Goal: Transaction & Acquisition: Book appointment/travel/reservation

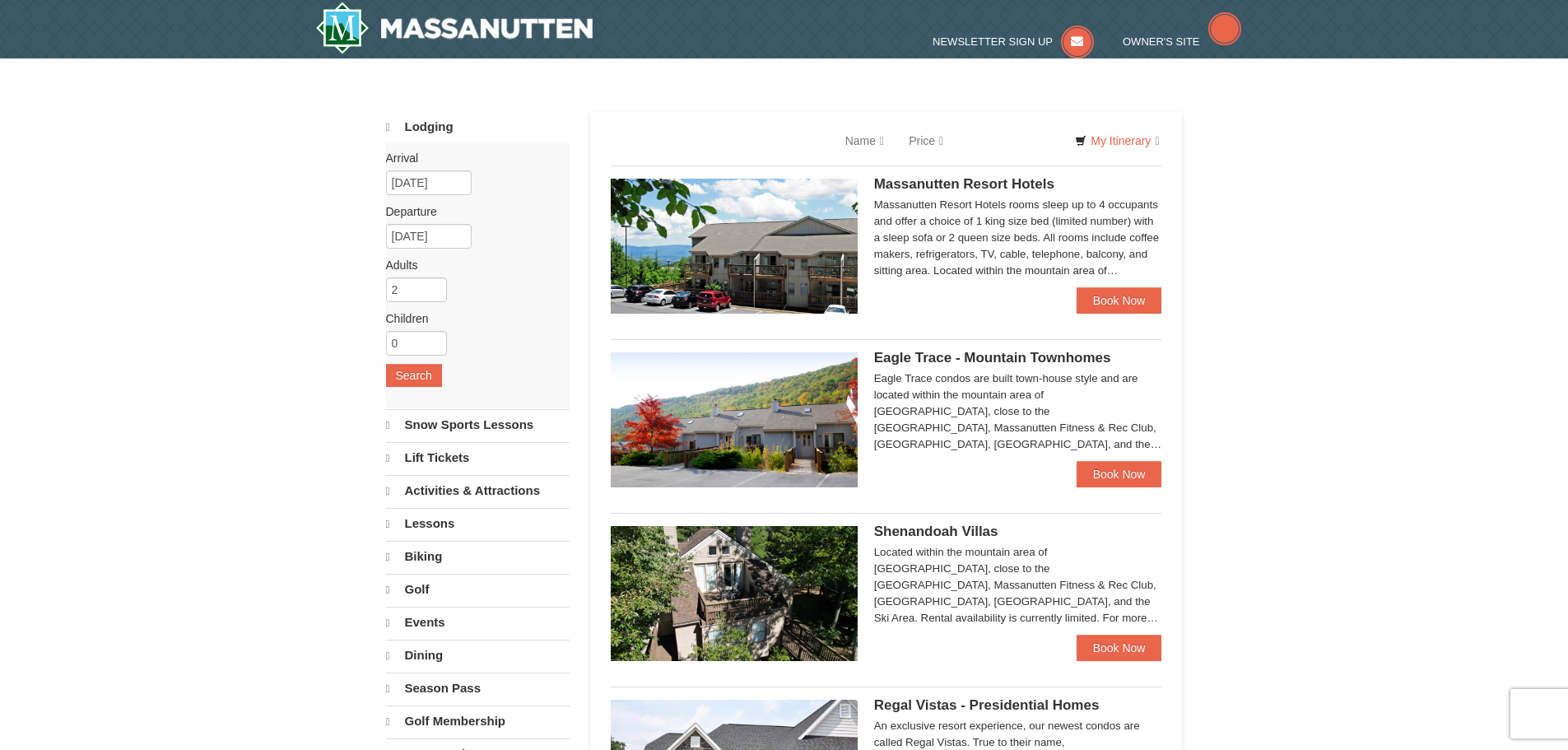
select select "10"
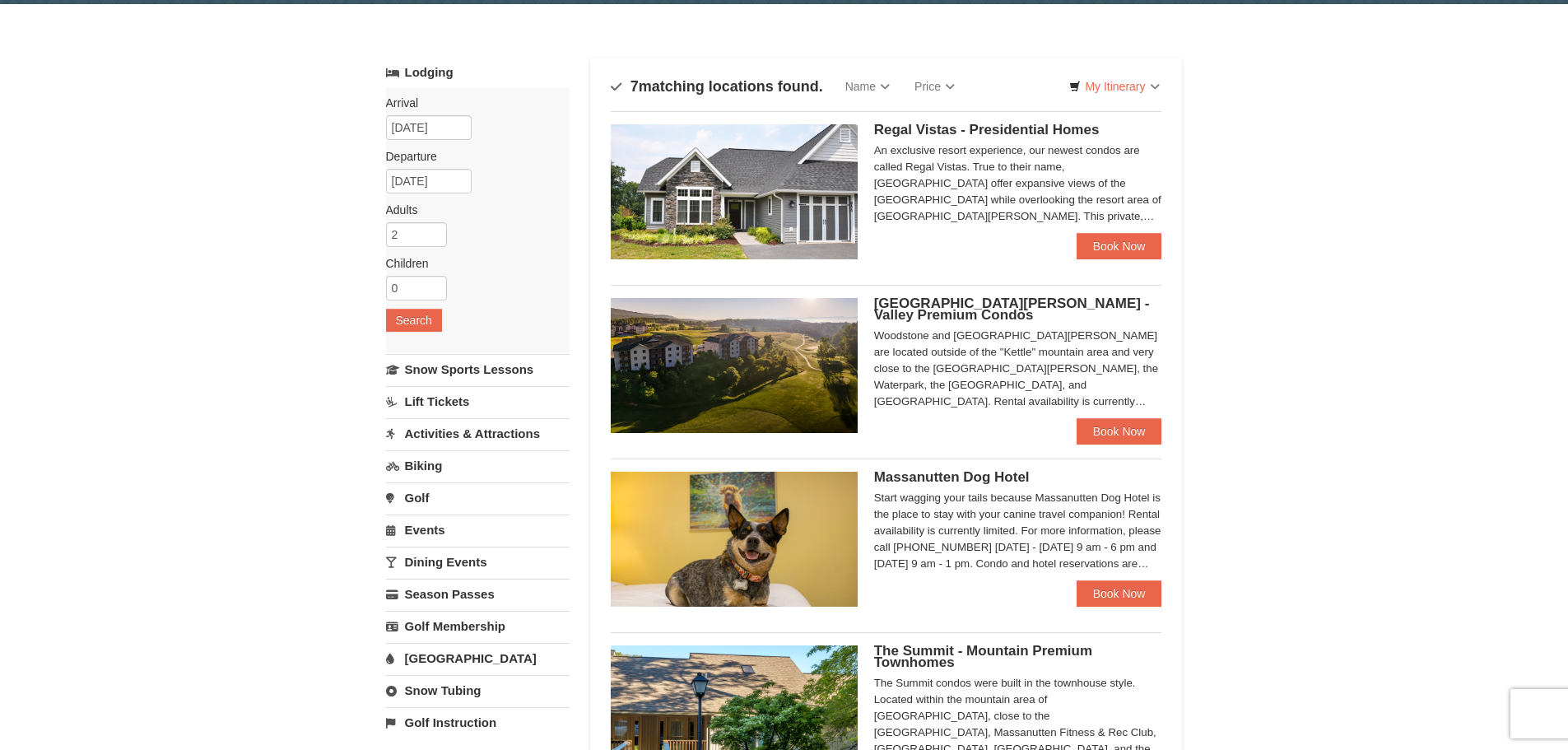
scroll to position [82, 0]
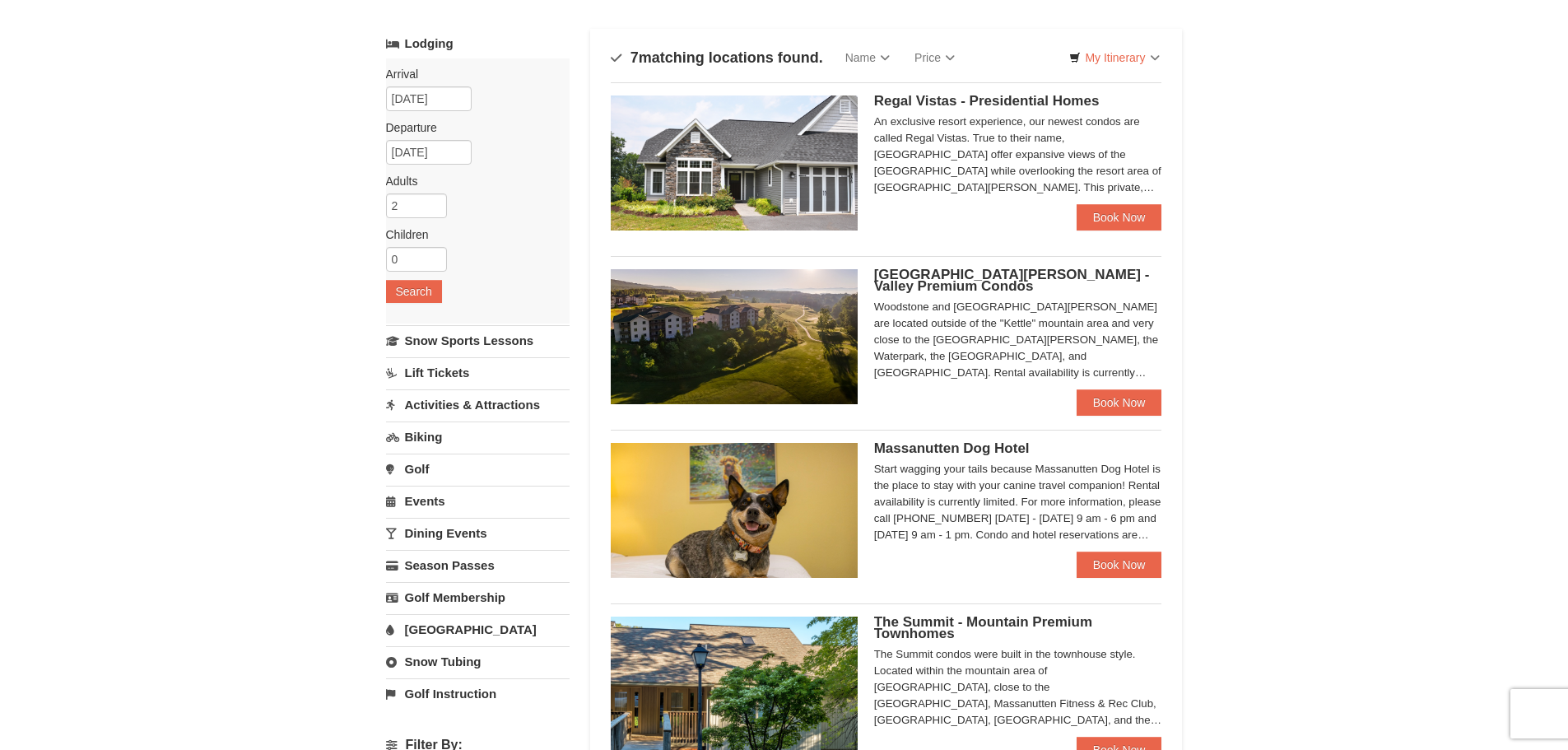
click at [951, 284] on h5 "[GEOGRAPHIC_DATA][PERSON_NAME] - Valley Premium Condos" at bounding box center [1018, 281] width 288 height 23
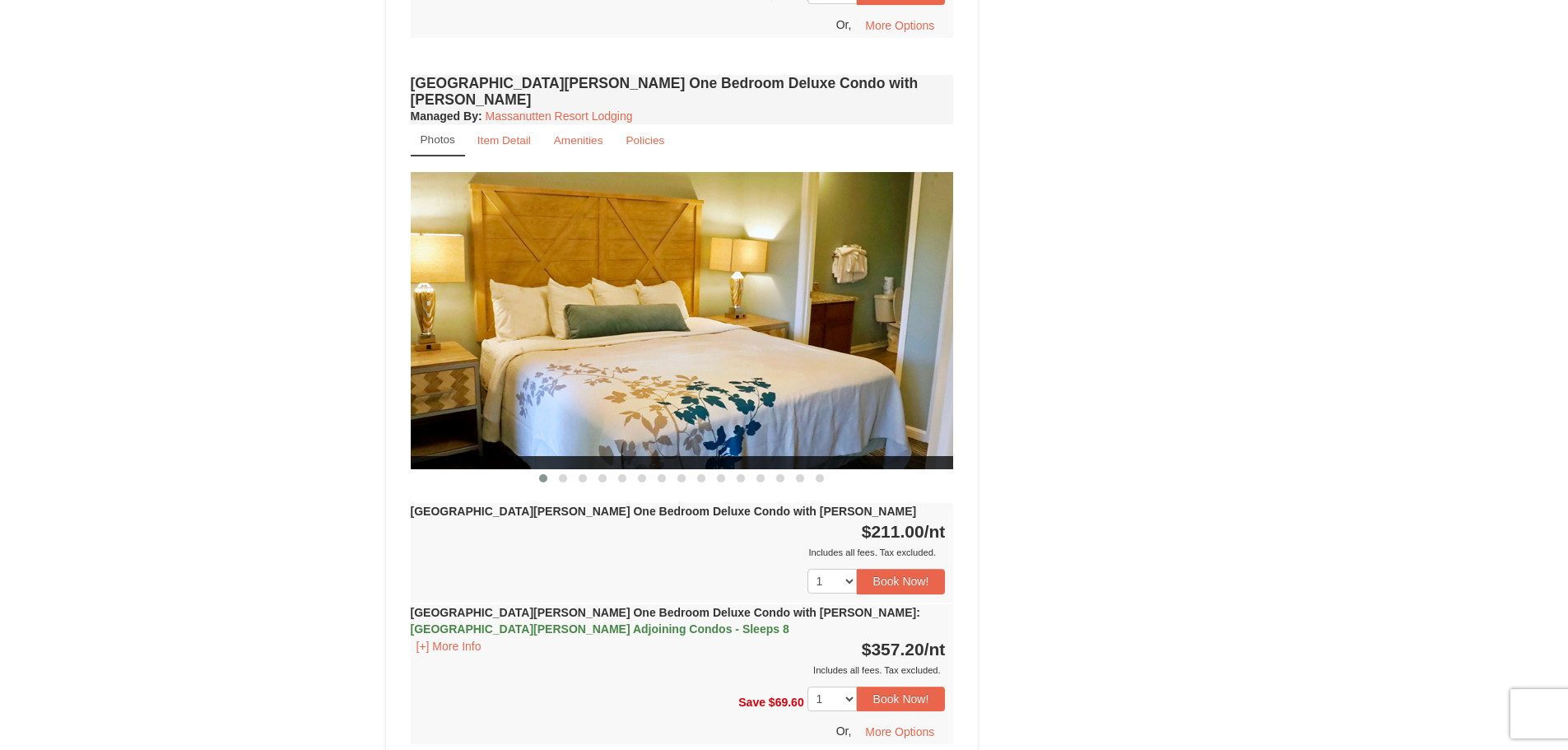
scroll to position [988, 0]
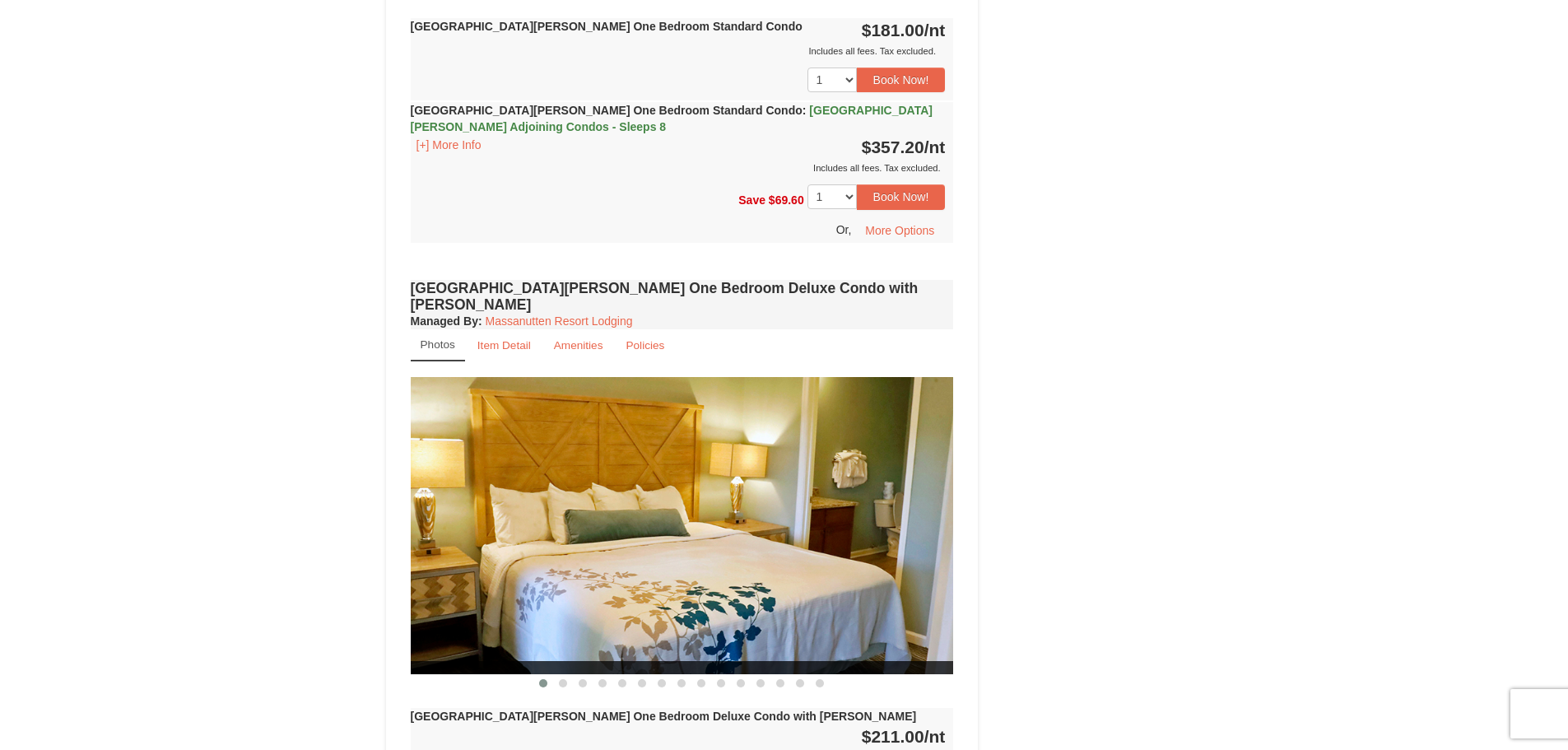
click at [714, 492] on img at bounding box center [681, 526] width 543 height 297
click at [558, 675] on button at bounding box center [563, 683] width 20 height 16
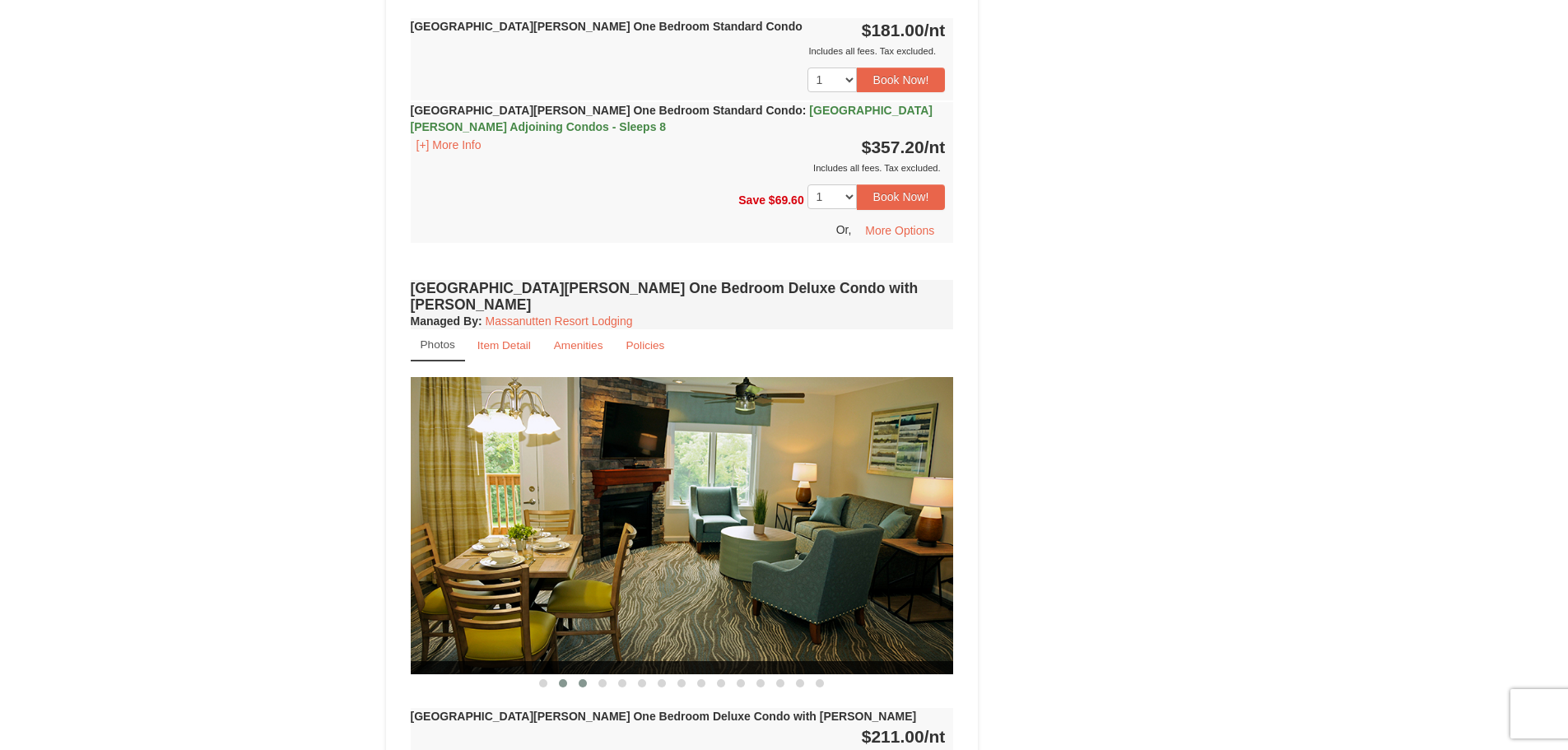
click at [577, 675] on button at bounding box center [582, 683] width 20 height 16
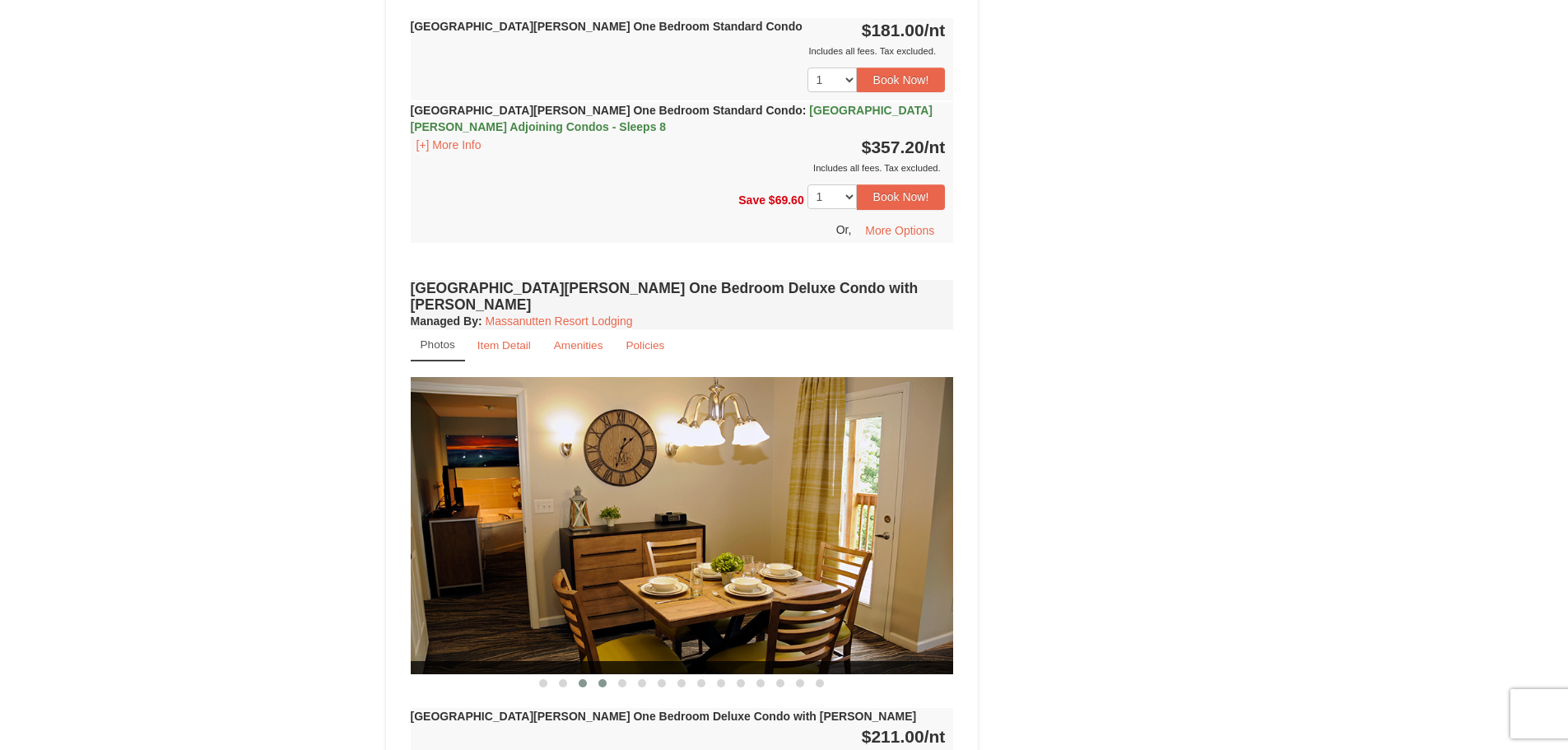
click at [595, 675] on button at bounding box center [602, 683] width 20 height 16
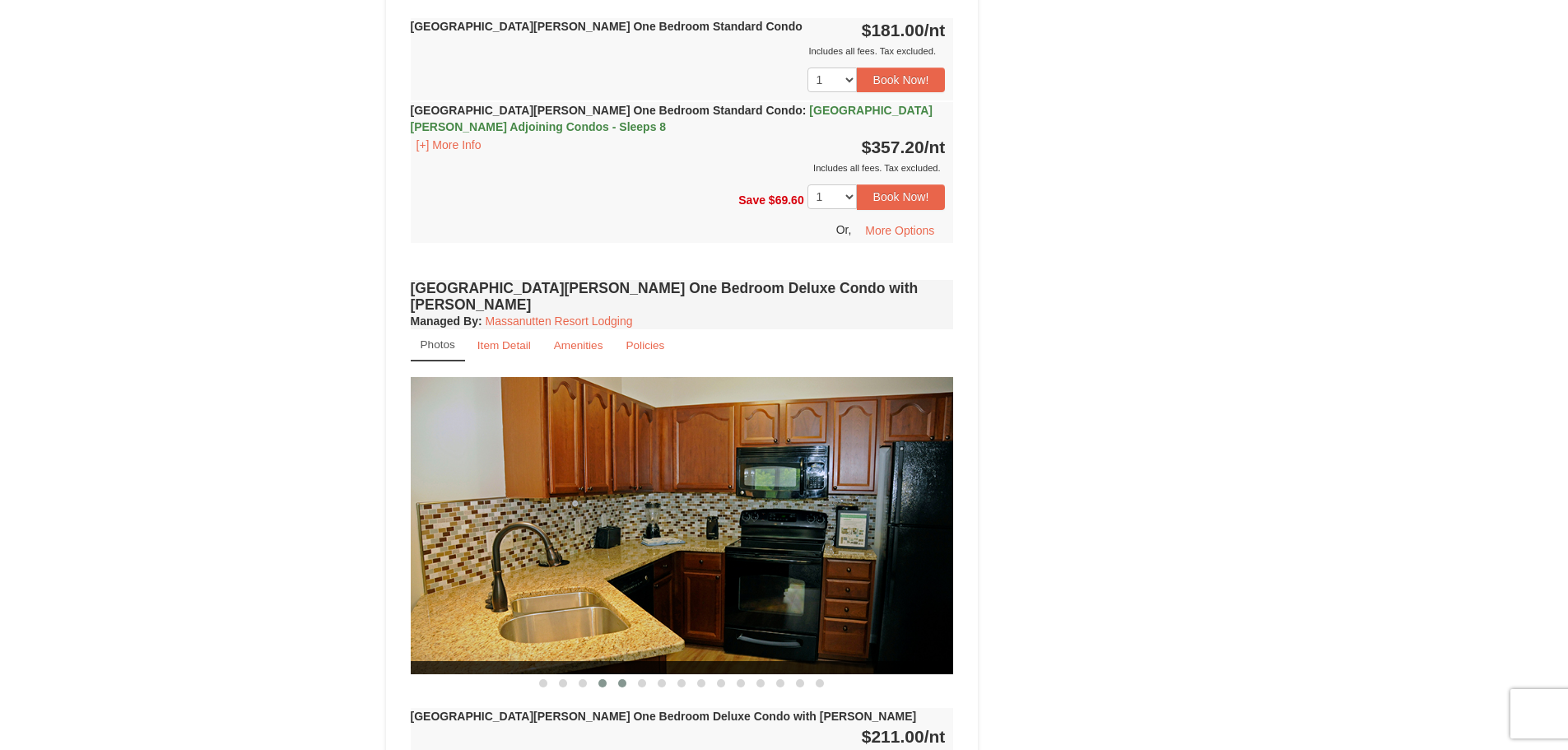
click at [625, 679] on span at bounding box center [622, 682] width 8 height 8
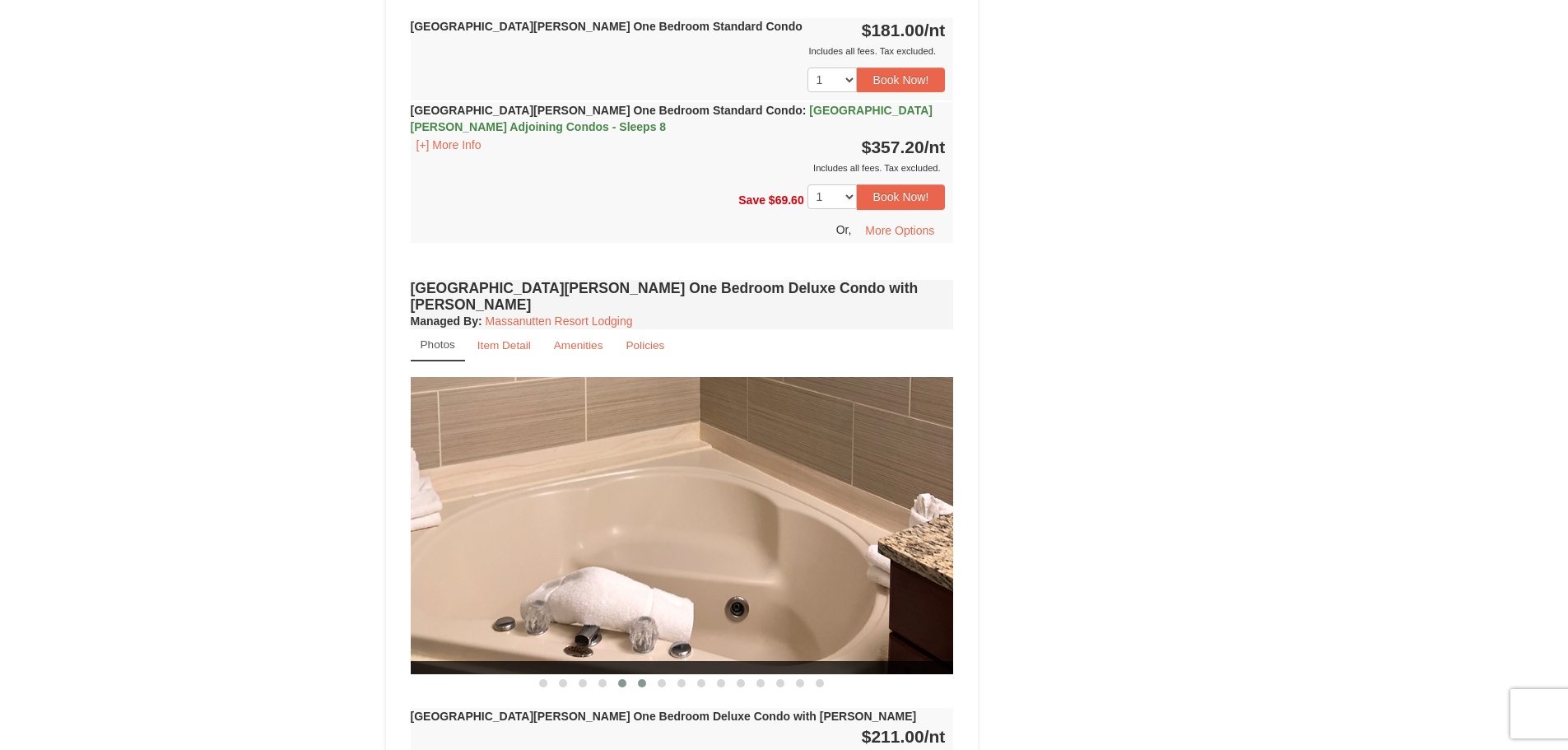
click at [644, 675] on button at bounding box center [642, 683] width 20 height 16
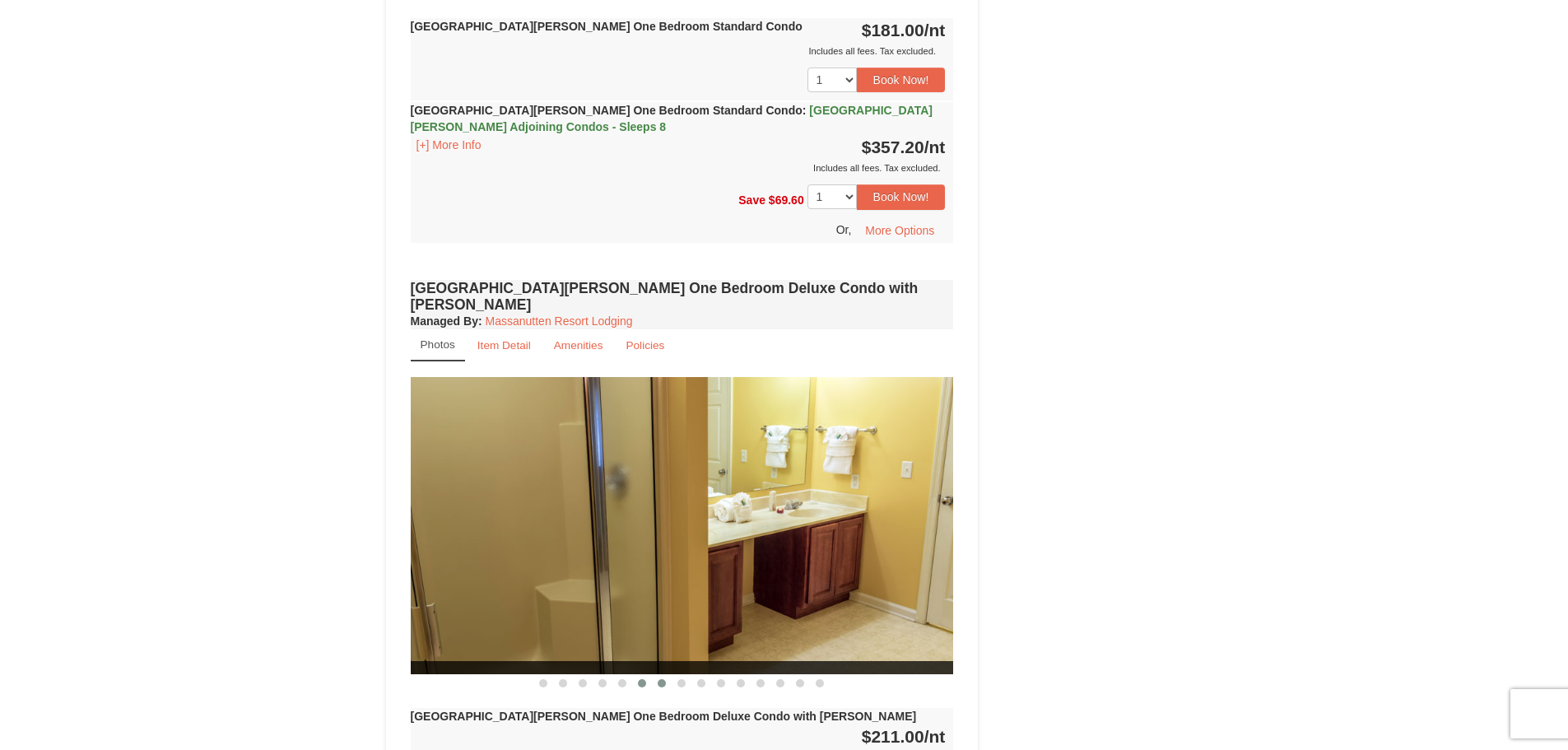
click at [668, 675] on button at bounding box center [662, 683] width 20 height 16
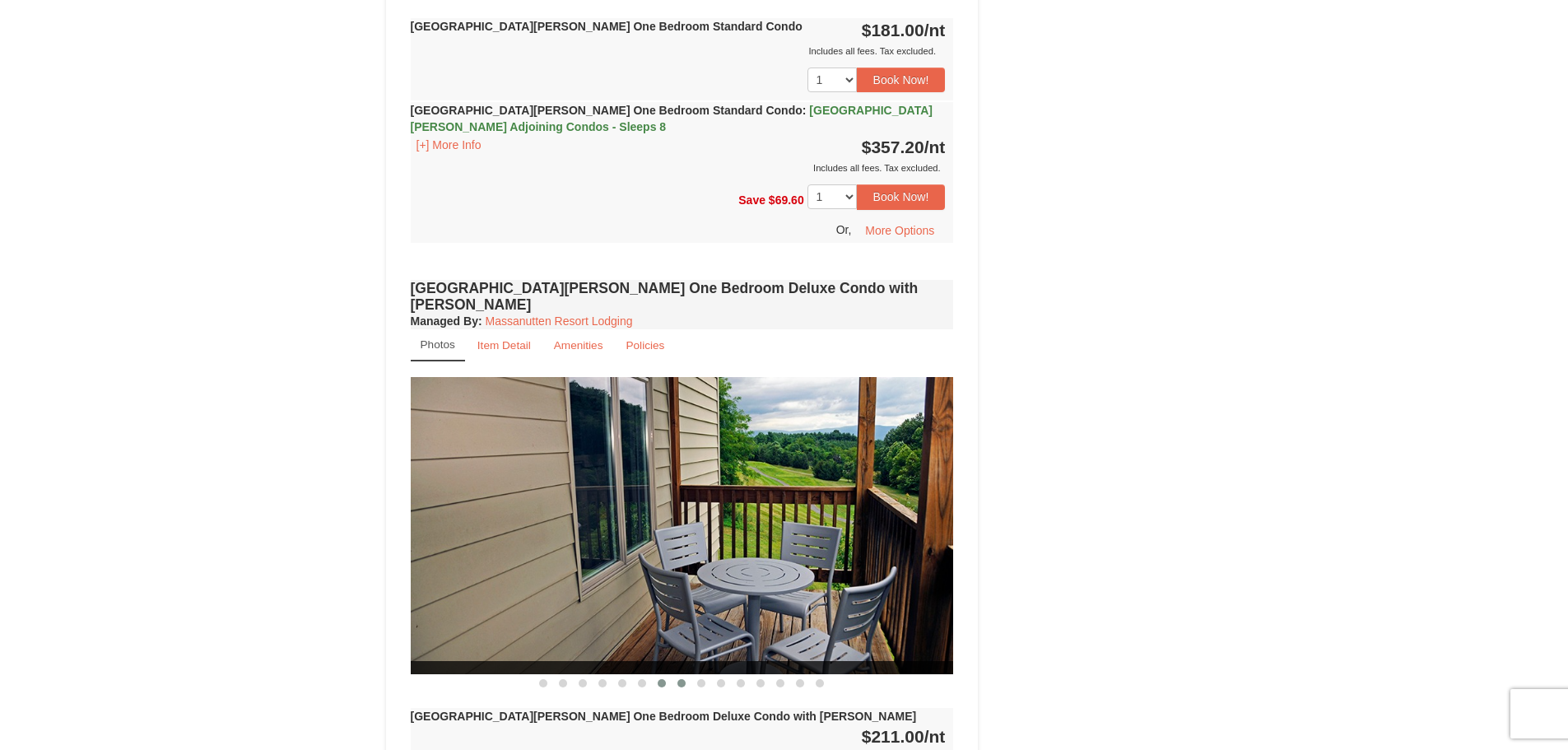
click at [677, 675] on button at bounding box center [681, 683] width 20 height 16
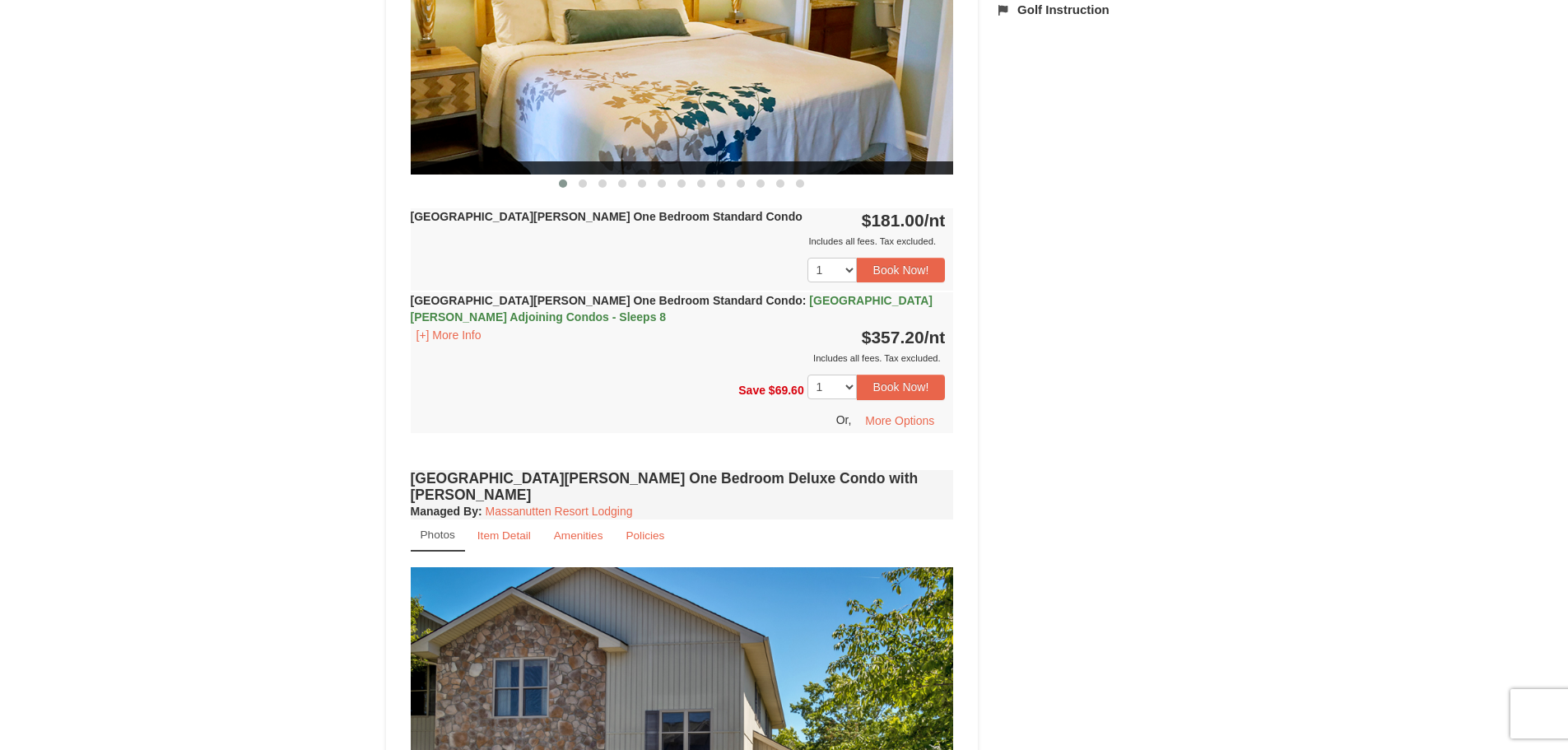
scroll to position [741, 0]
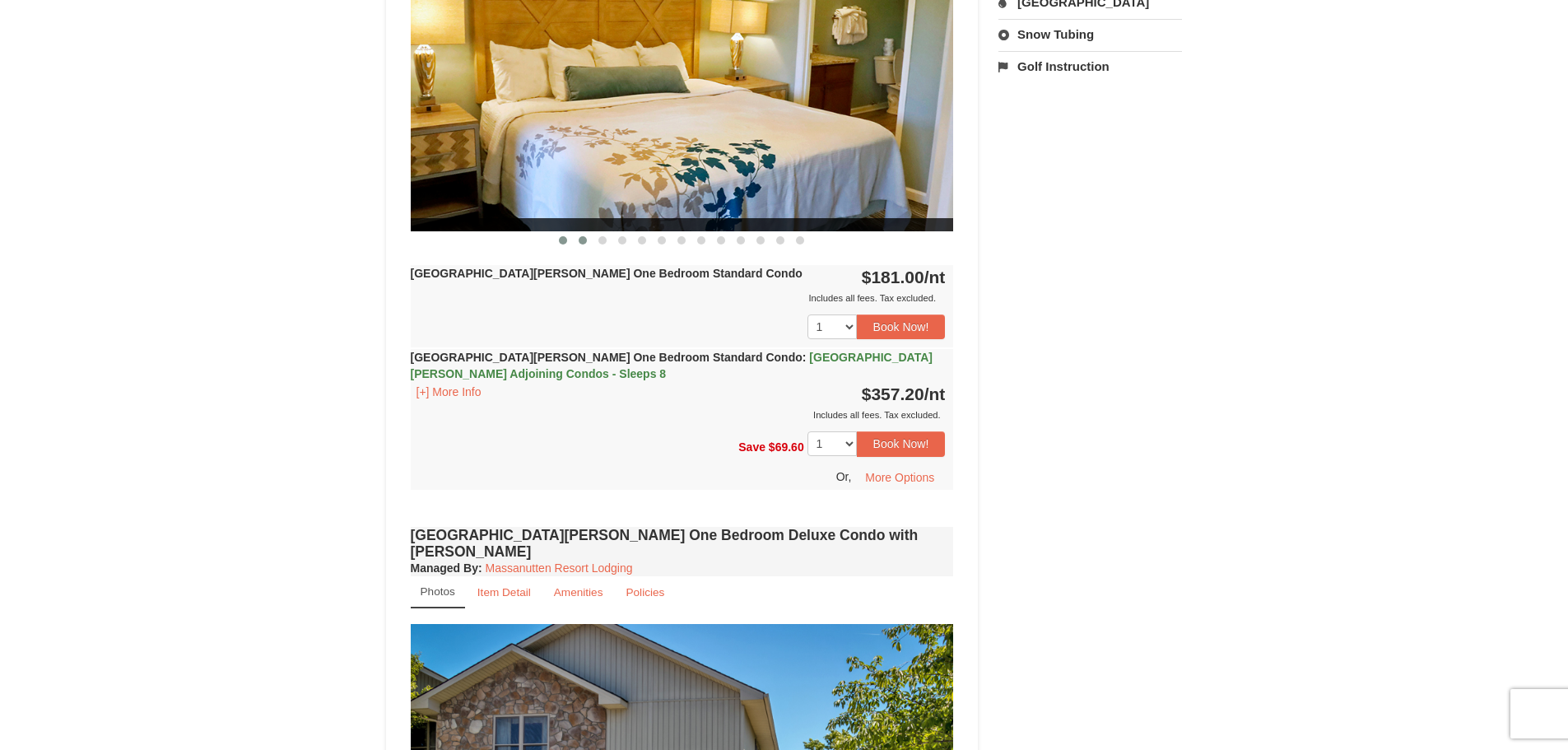
click at [580, 238] on span at bounding box center [582, 239] width 8 height 8
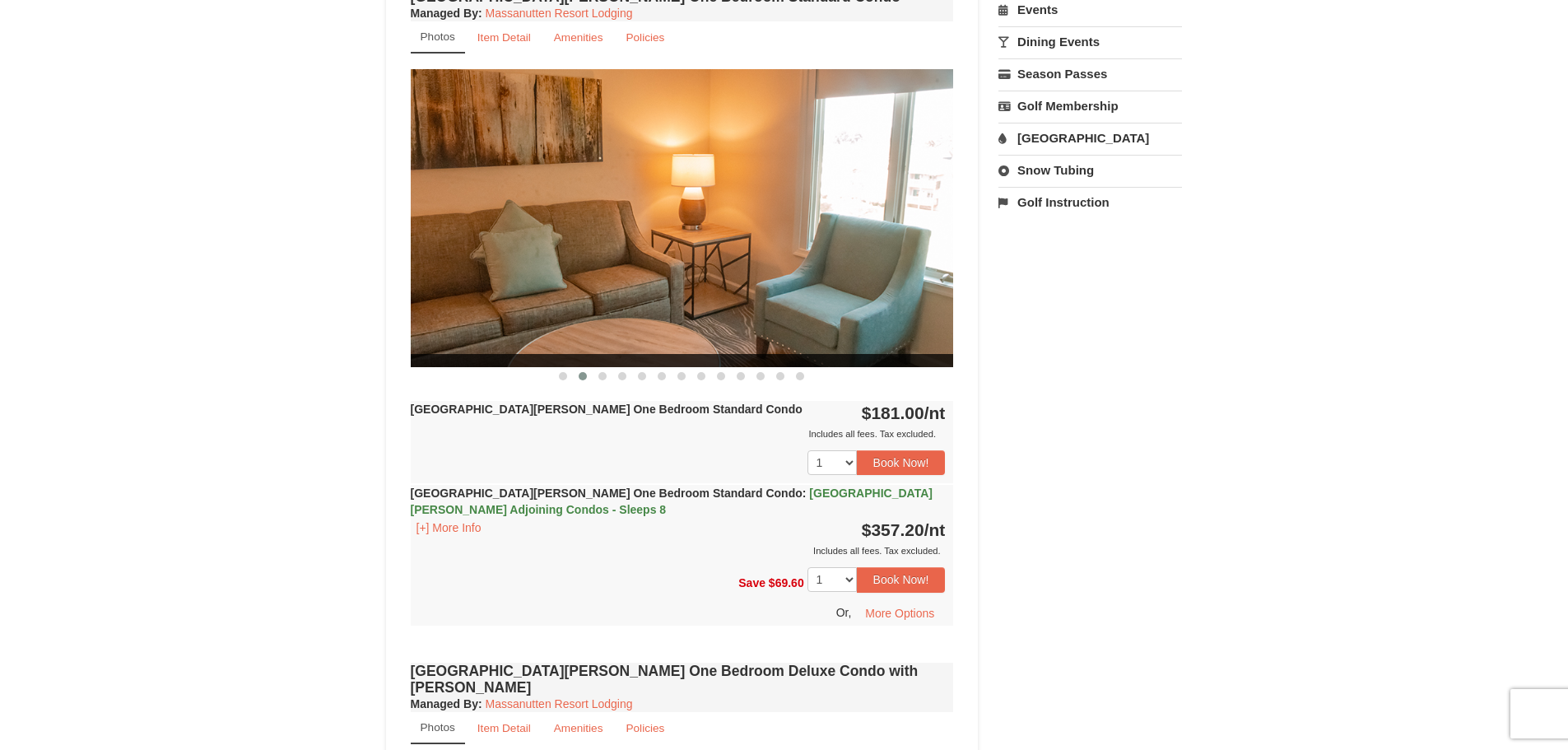
scroll to position [576, 0]
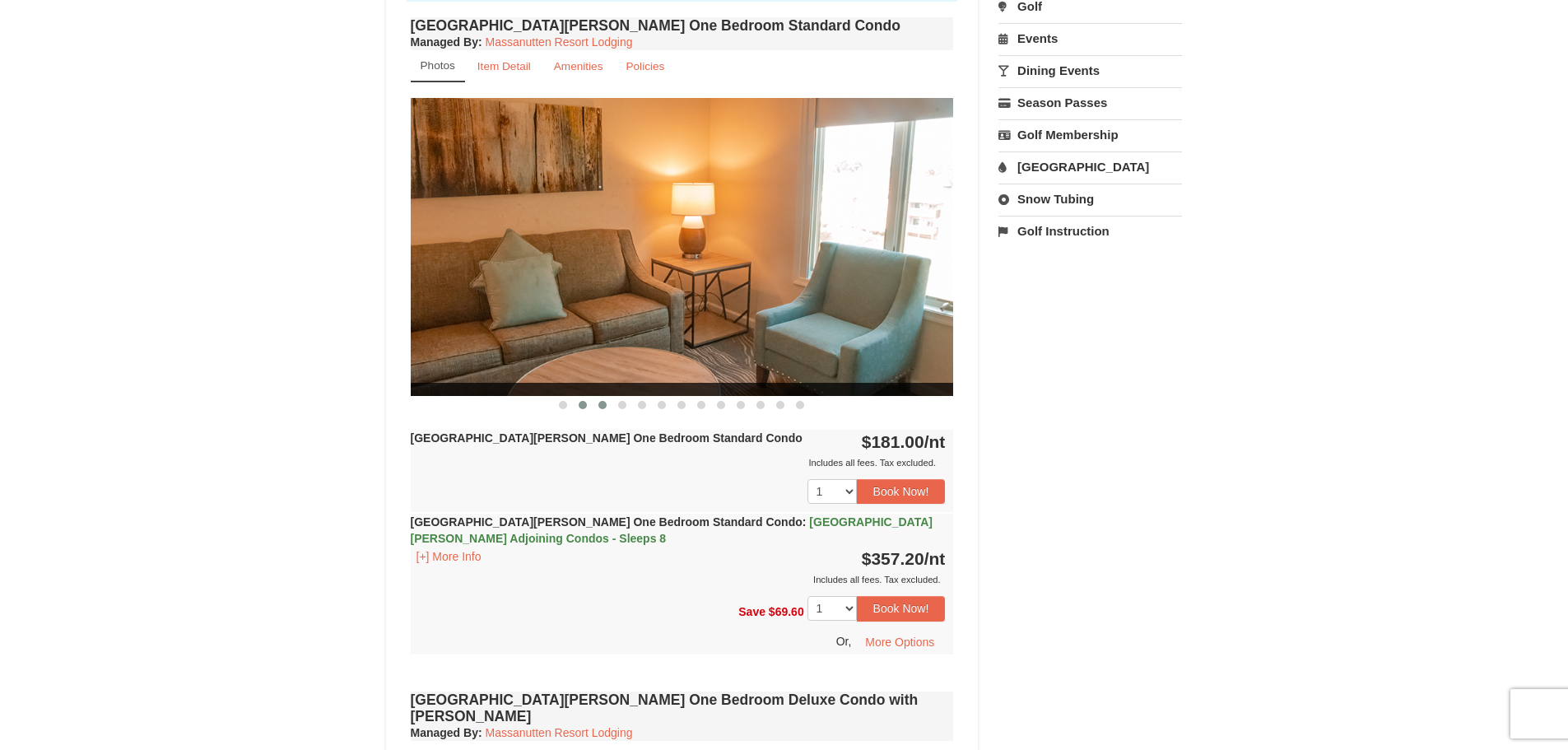
click at [603, 403] on span at bounding box center [602, 404] width 8 height 8
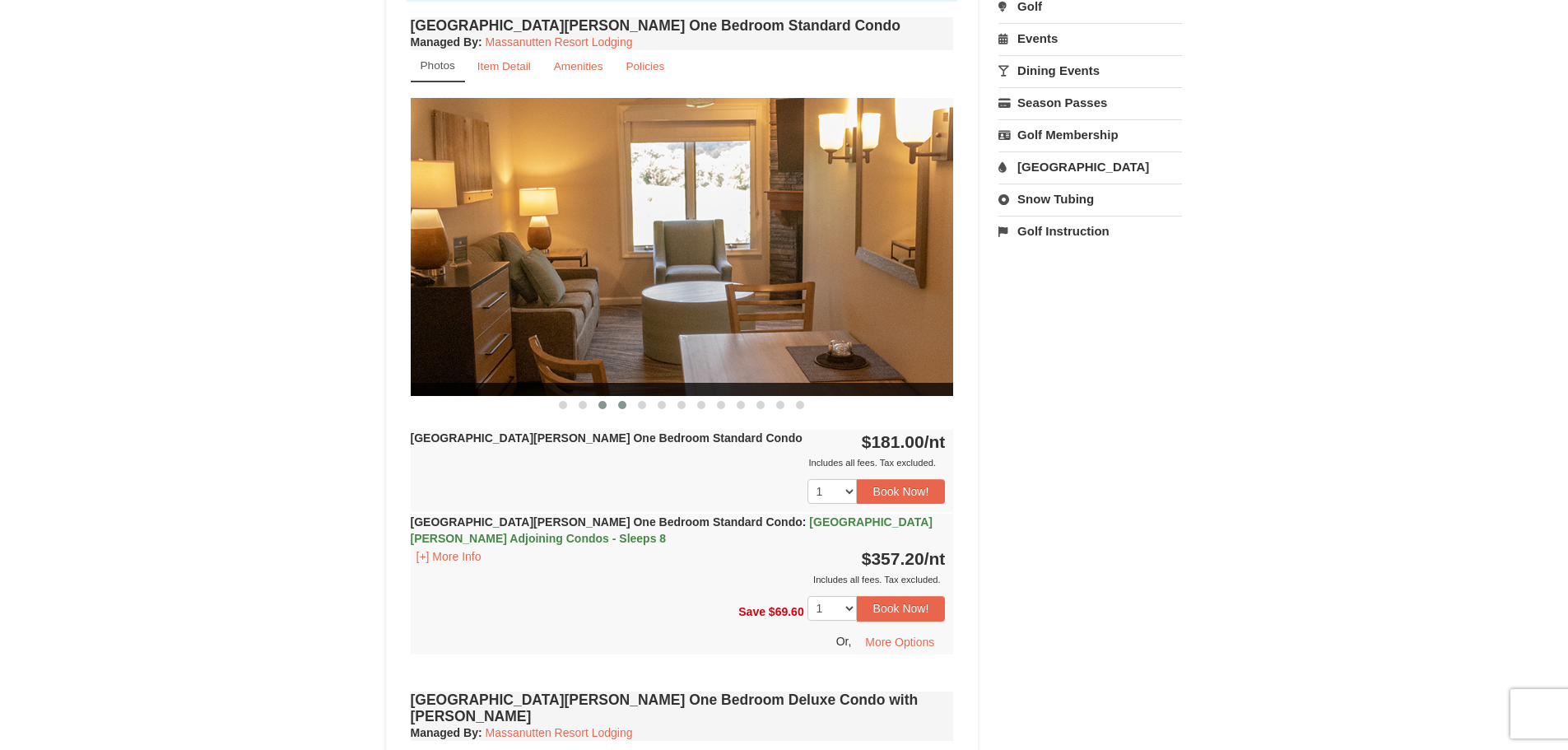
click at [628, 403] on button at bounding box center [622, 405] width 20 height 16
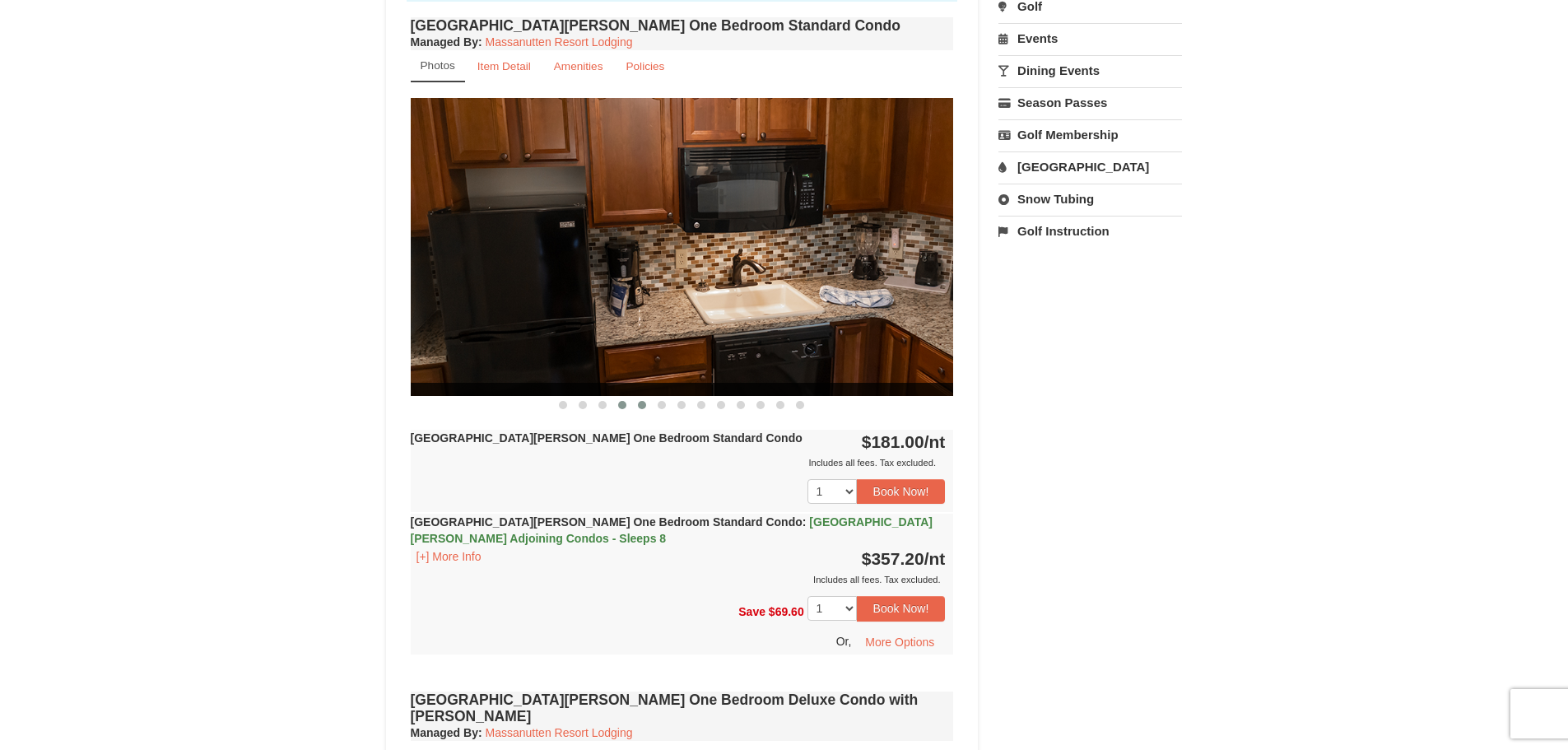
click at [638, 405] on span at bounding box center [642, 404] width 8 height 8
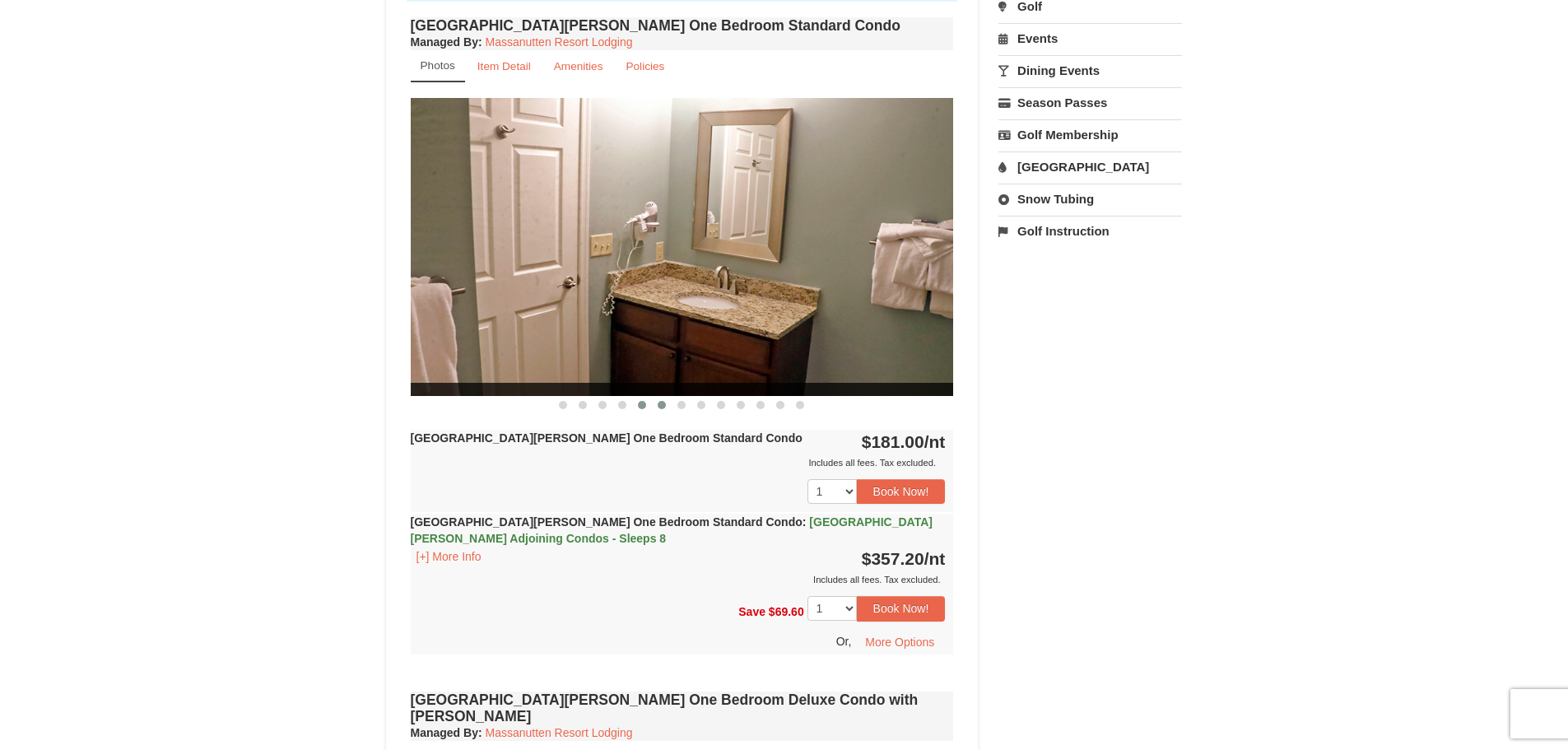
click at [662, 409] on button at bounding box center [662, 405] width 20 height 16
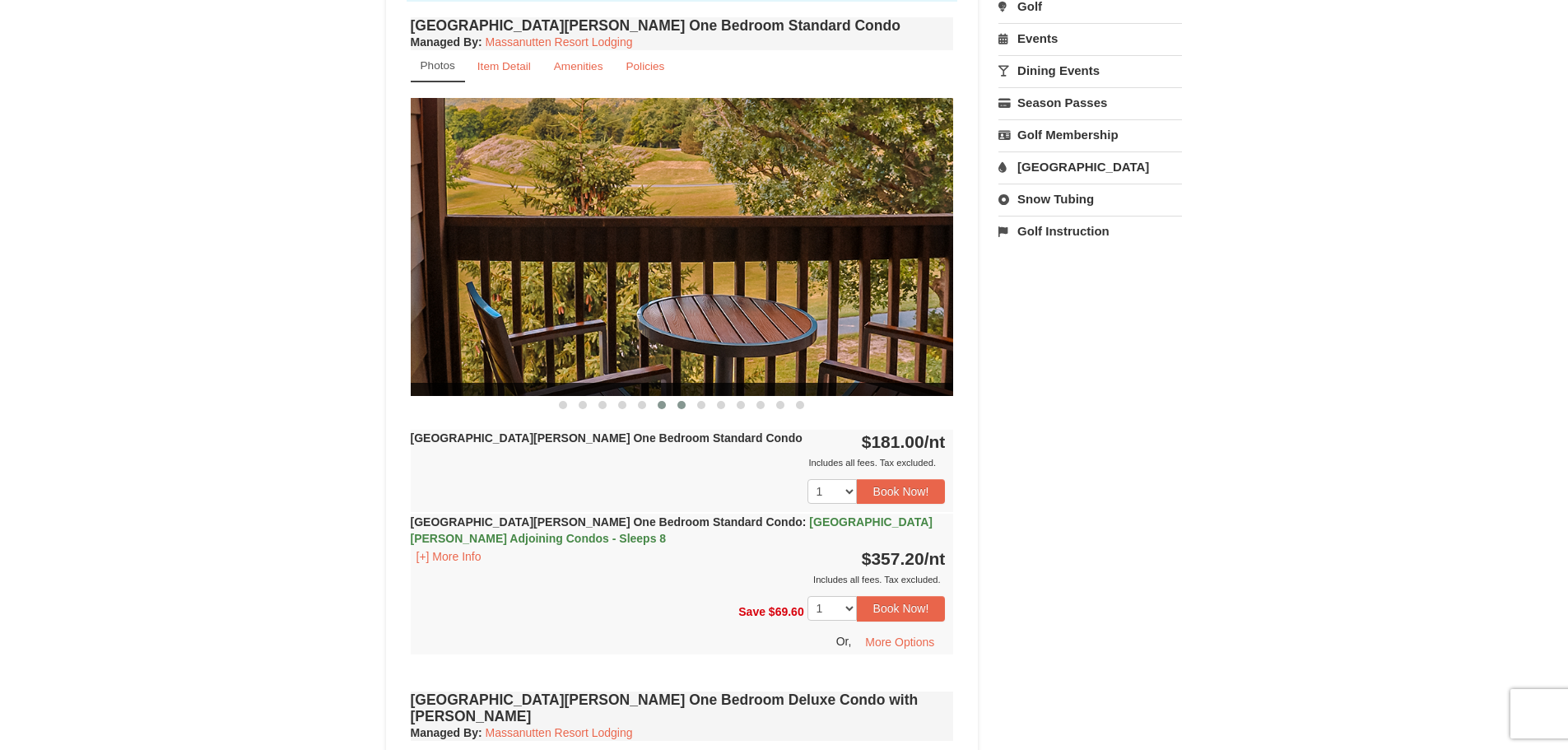
click at [677, 408] on button at bounding box center [681, 405] width 20 height 16
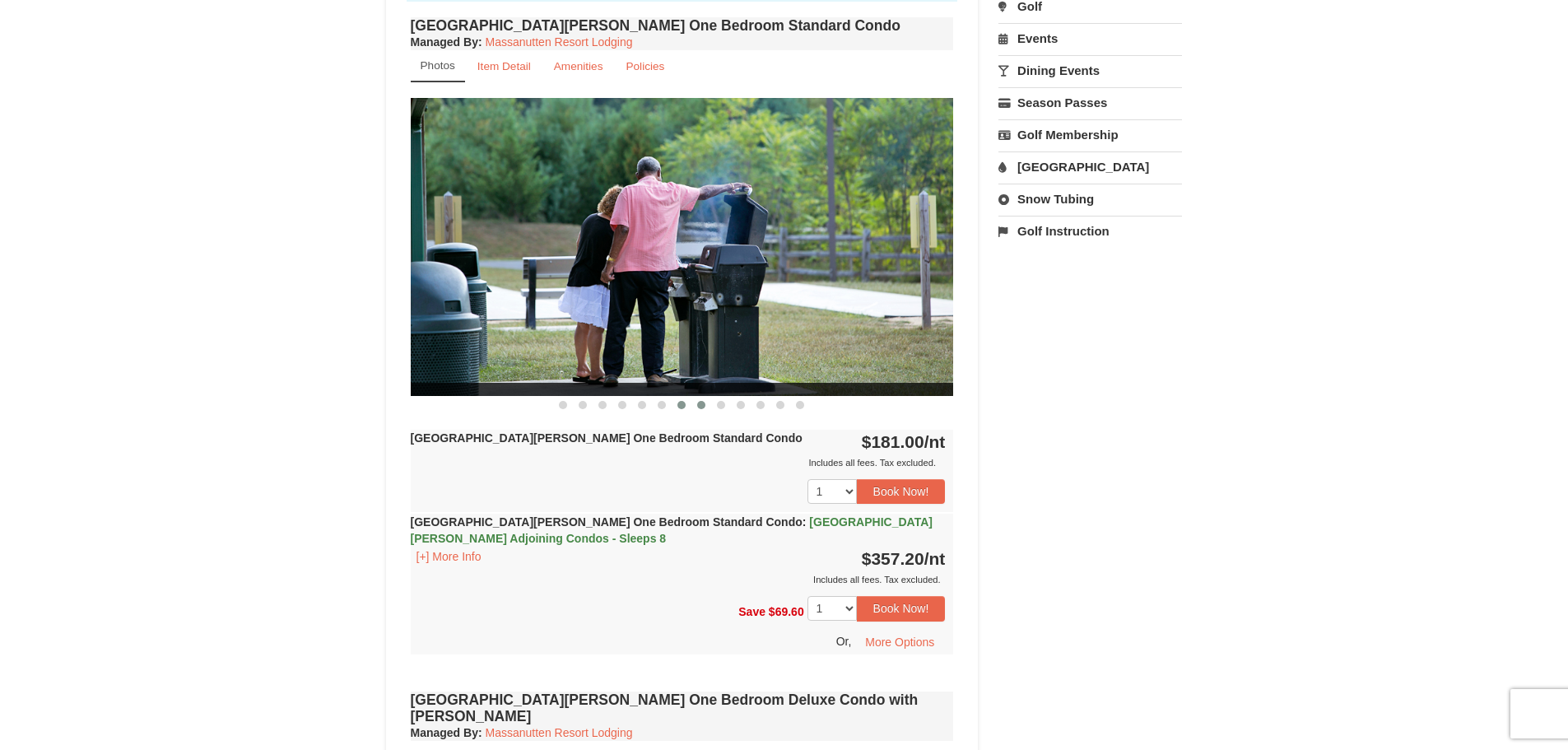
click at [697, 412] on button at bounding box center [701, 405] width 20 height 16
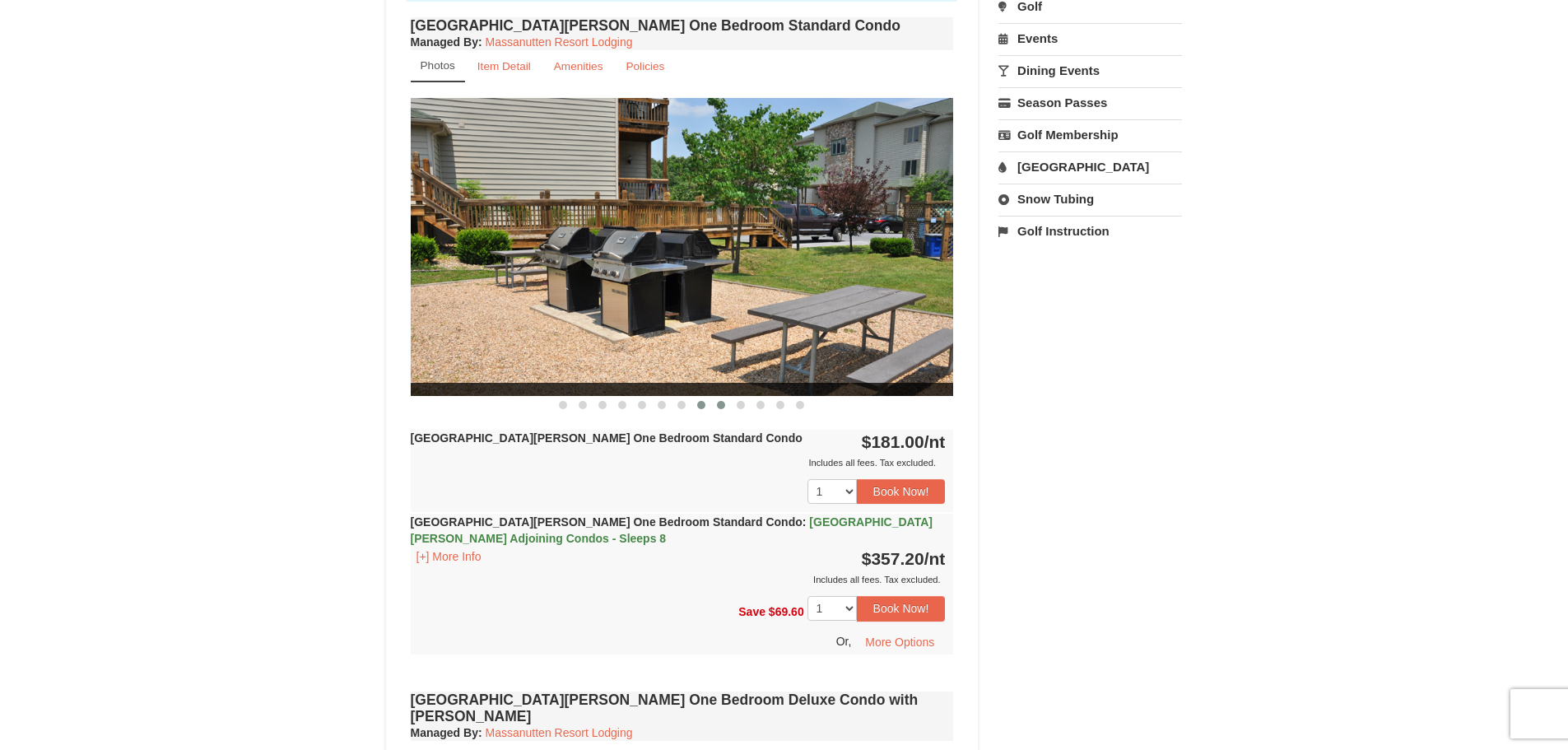
click at [724, 410] on button at bounding box center [721, 405] width 20 height 16
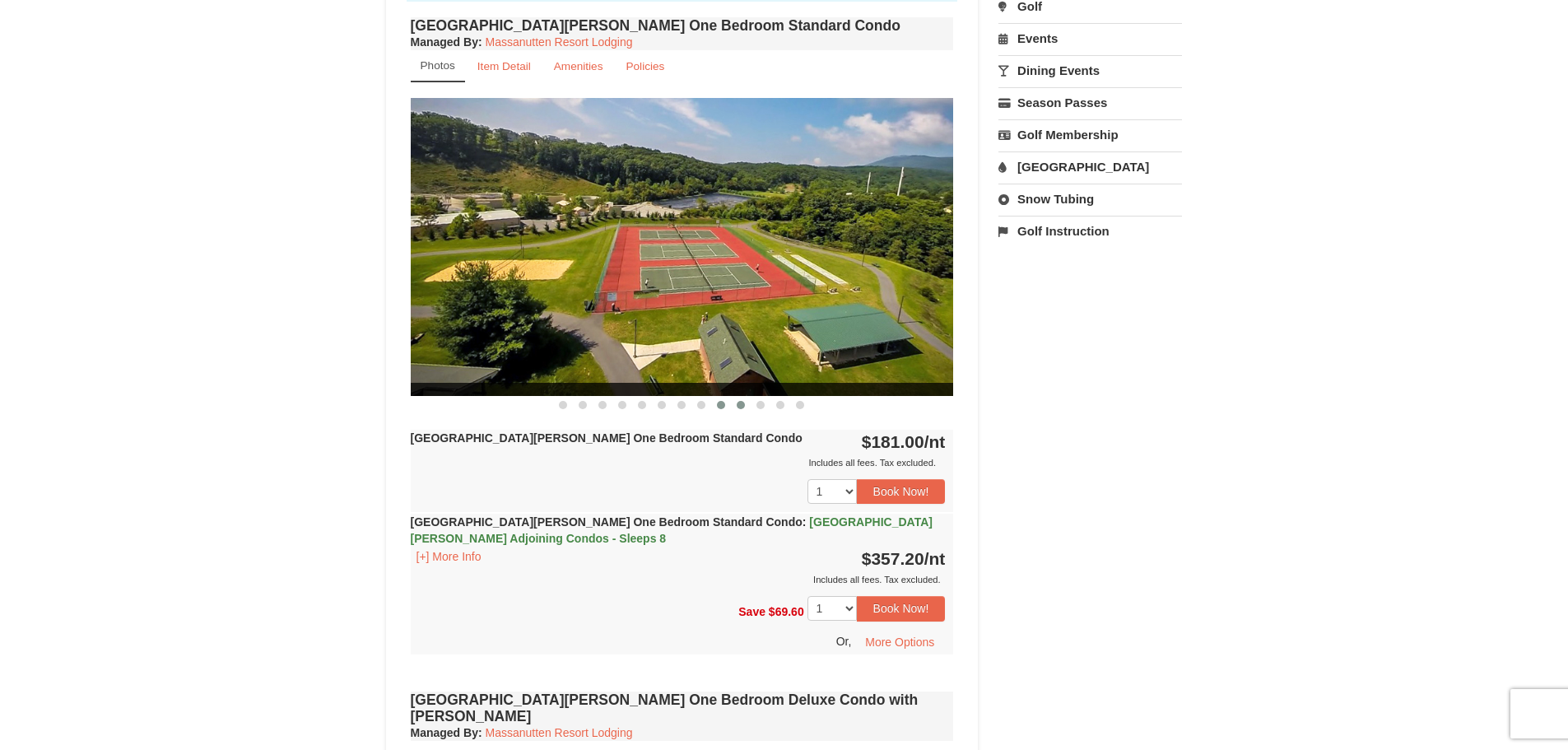
click at [743, 406] on span at bounding box center [740, 404] width 8 height 8
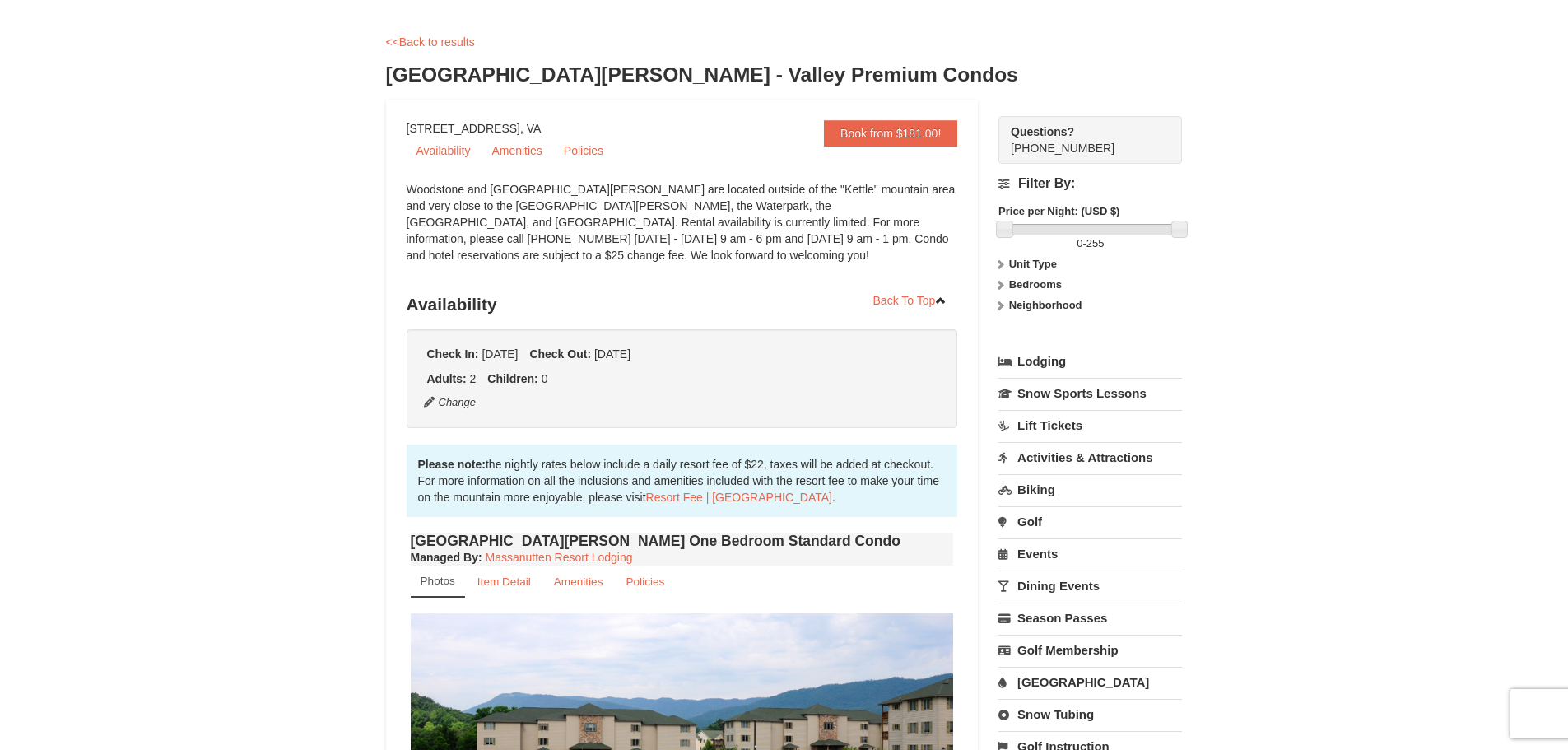
scroll to position [0, 0]
